Goal: Use online tool/utility: Utilize a website feature to perform a specific function

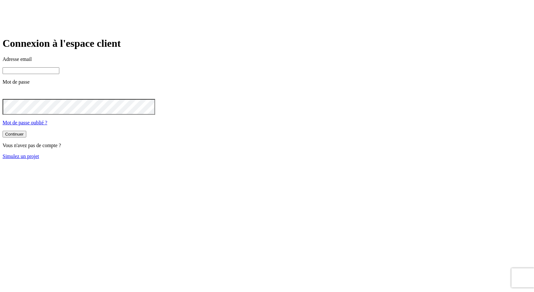
type input "james.bond+36@nalo.fr"
click at [39, 159] on link "Simulez un projet" at bounding box center [21, 156] width 37 height 5
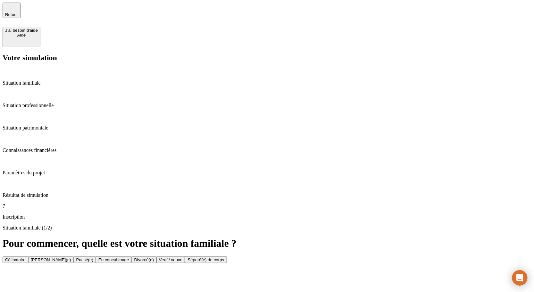
click at [28, 256] on button "Célibataire" at bounding box center [16, 259] width 26 height 7
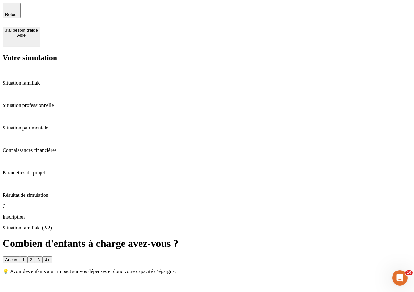
click at [42, 256] on button "3" at bounding box center [38, 259] width 7 height 7
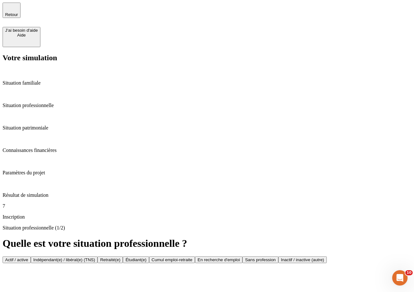
click at [31, 256] on button "Actif / active" at bounding box center [17, 259] width 28 height 7
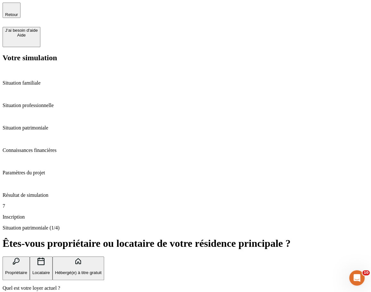
click at [104, 256] on button "Hébergé(e) à titre gratuit" at bounding box center [79, 268] width 52 height 24
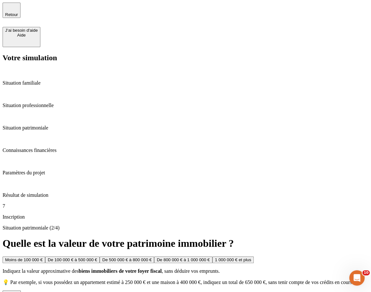
click at [18, 12] on span "Retour" at bounding box center [11, 14] width 13 height 5
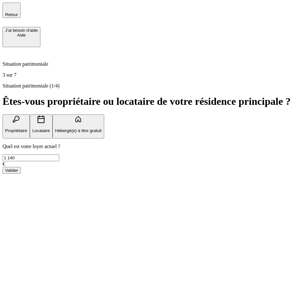
scroll to position [22, 0]
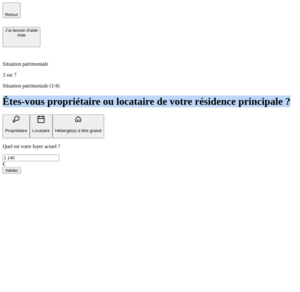
drag, startPoint x: 4, startPoint y: 38, endPoint x: 243, endPoint y: 41, distance: 239.2
click at [243, 83] on div "Situation patrimoniale (1/4) Êtes-vous propriétaire ou locataire de votre résid…" at bounding box center [150, 128] width 295 height 91
copy h1 "Êtes-vous propriétaire ou locataire de votre résidence principale ?"
click at [104, 114] on button "Hébergé(e) à titre gratuit" at bounding box center [79, 126] width 52 height 24
